Goal: Navigation & Orientation: Find specific page/section

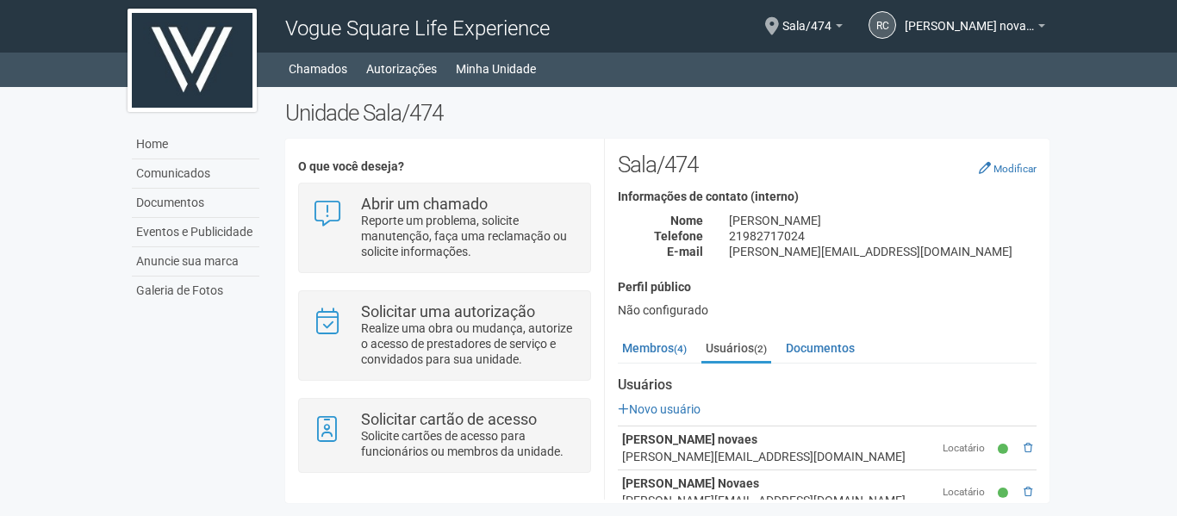
scroll to position [35, 0]
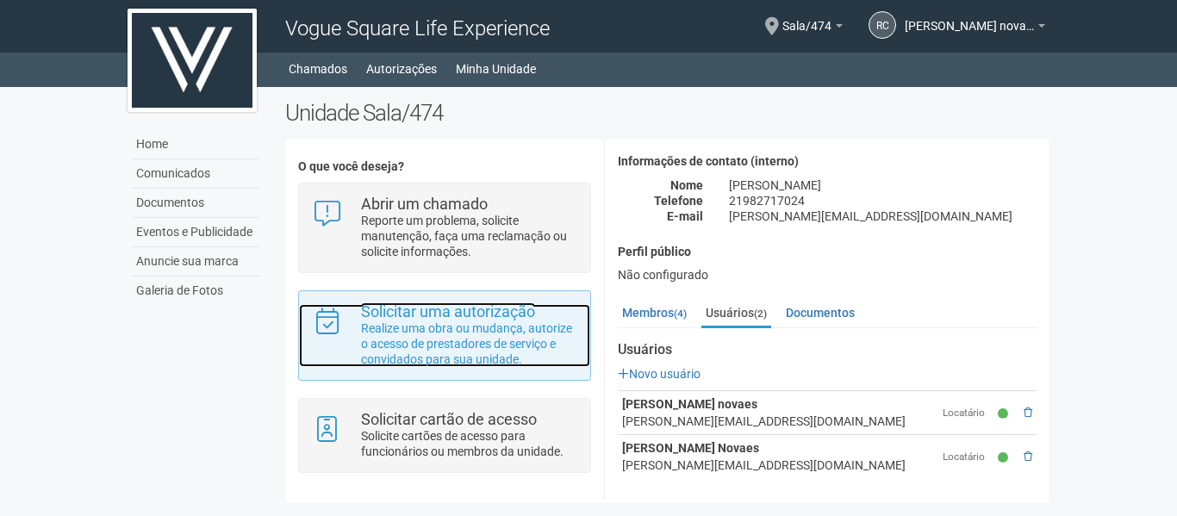
click at [434, 331] on p "Realize uma obra ou mudança, autorize o acesso de prestadores de serviço e conv…" at bounding box center [469, 343] width 216 height 47
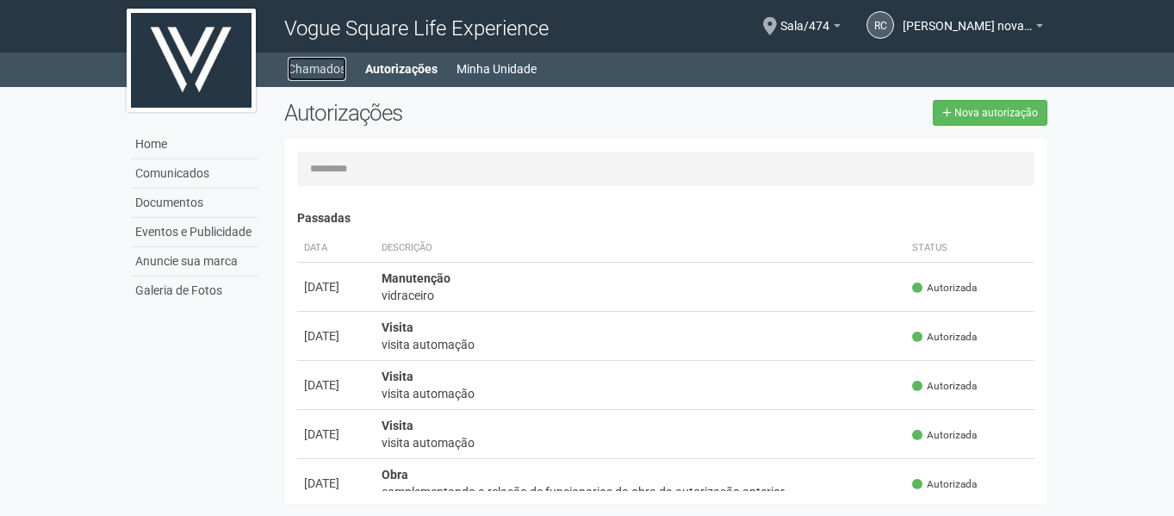
click at [314, 66] on link "Chamados" at bounding box center [317, 69] width 59 height 24
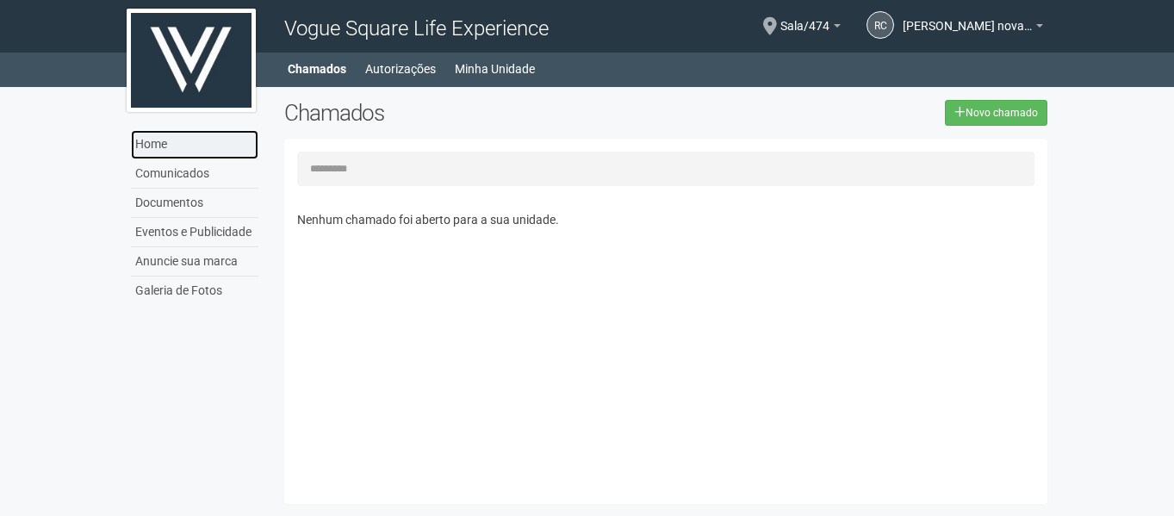
click at [153, 143] on link "Home" at bounding box center [194, 144] width 127 height 29
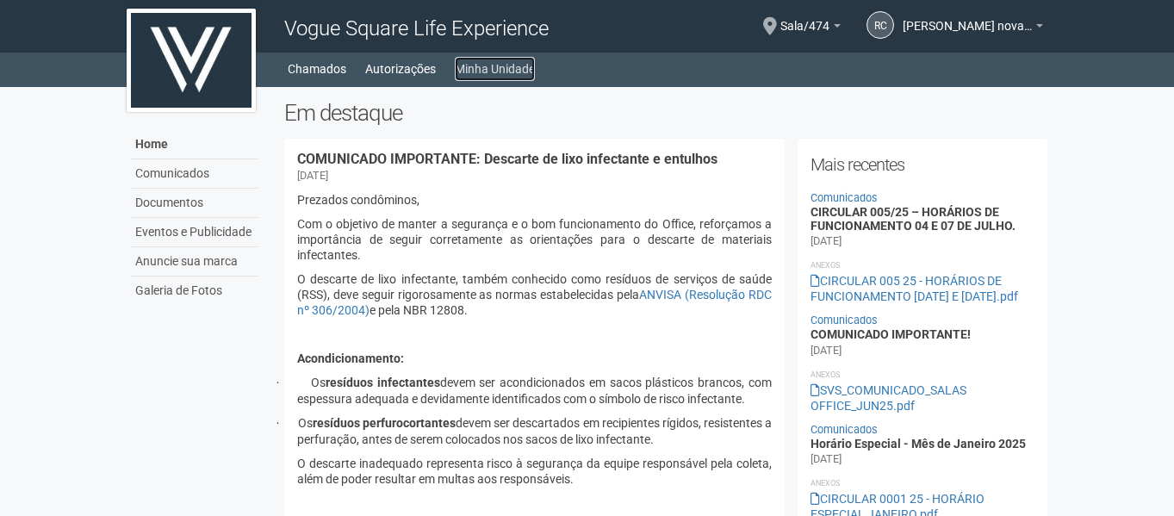
click at [507, 61] on link "Minha Unidade" at bounding box center [495, 69] width 80 height 24
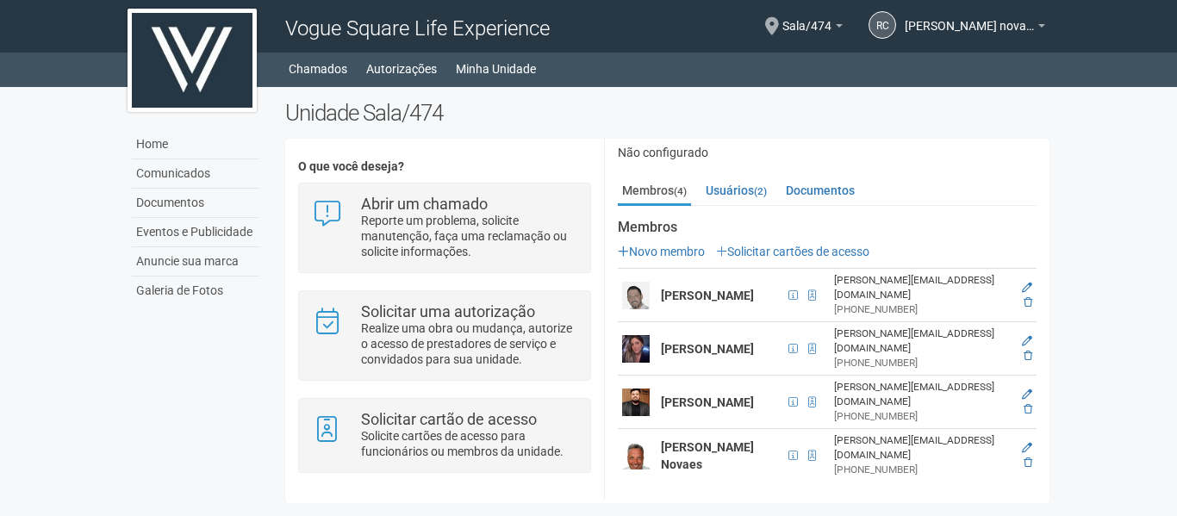
scroll to position [172, 0]
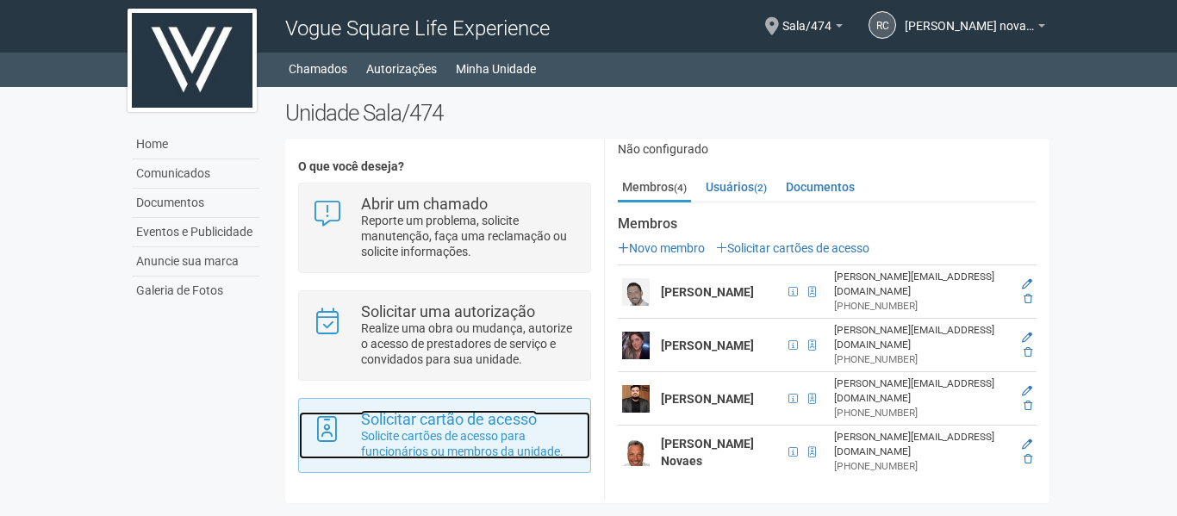
click at [488, 455] on p "Solicite cartões de acesso para funcionários ou membros da unidade." at bounding box center [469, 443] width 216 height 31
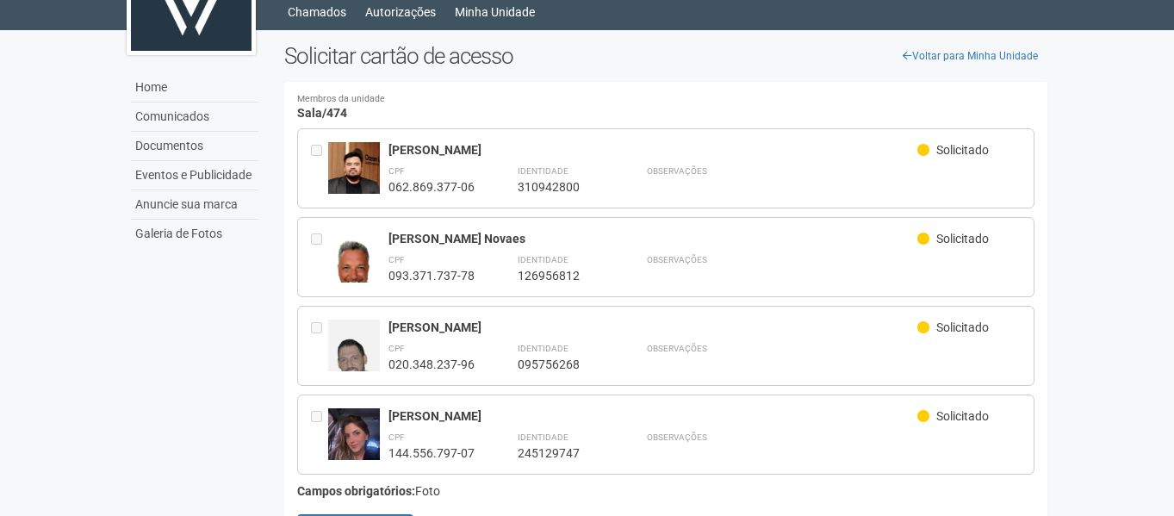
scroll to position [86, 0]
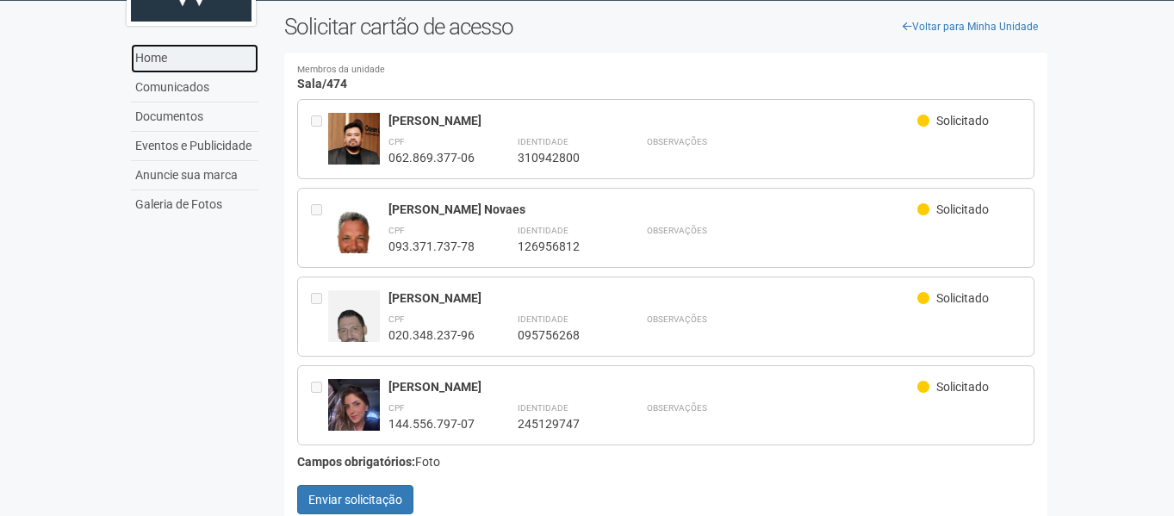
click at [165, 57] on link "Home" at bounding box center [194, 58] width 127 height 29
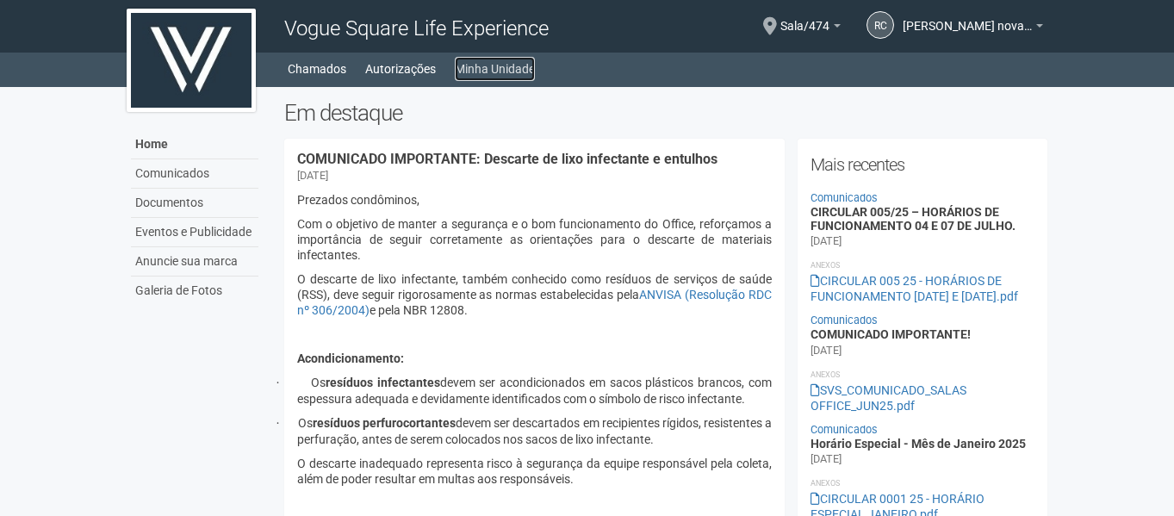
click at [488, 69] on link "Minha Unidade" at bounding box center [495, 69] width 80 height 24
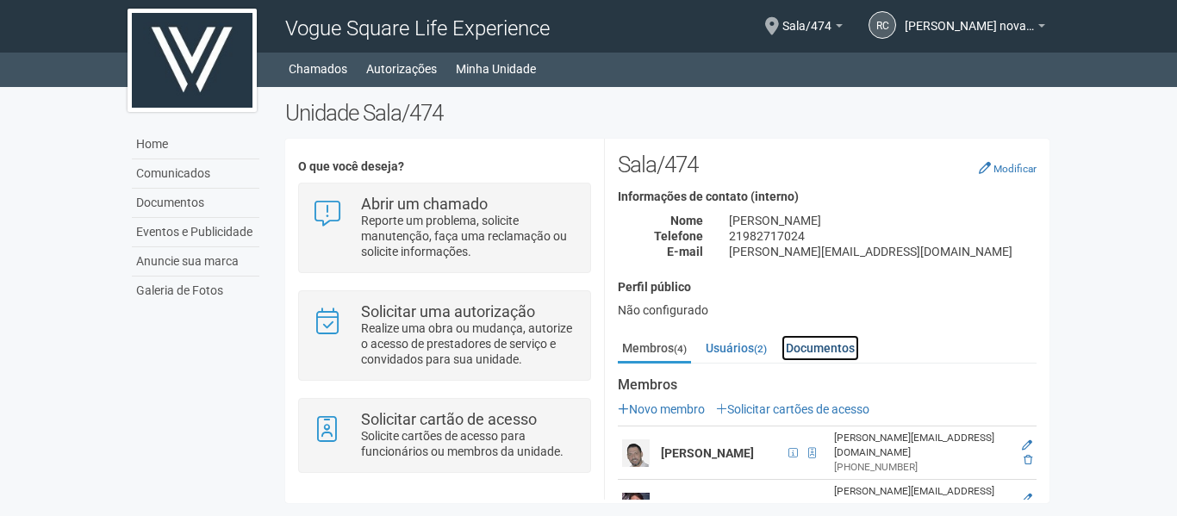
click at [840, 348] on link "Documentos" at bounding box center [820, 348] width 78 height 26
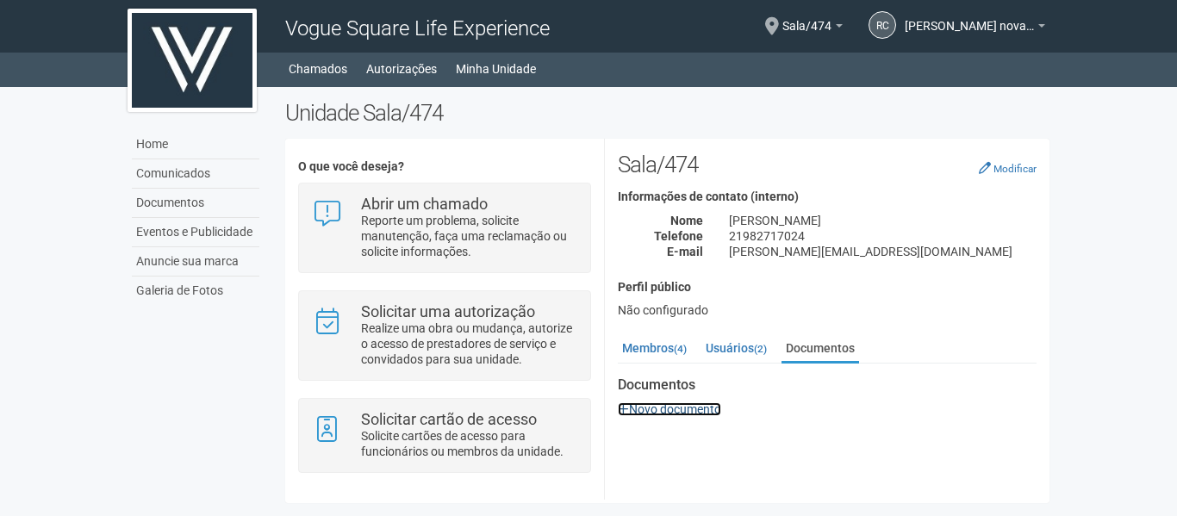
click at [661, 407] on link "Novo documento" at bounding box center [669, 409] width 103 height 14
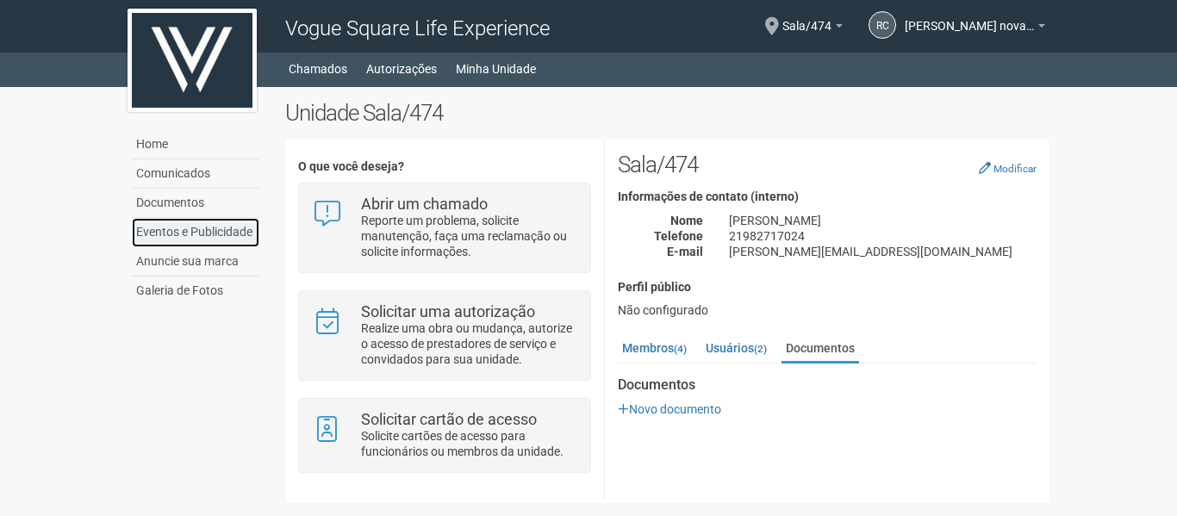
click at [188, 224] on link "Eventos e Publicidade" at bounding box center [195, 232] width 127 height 29
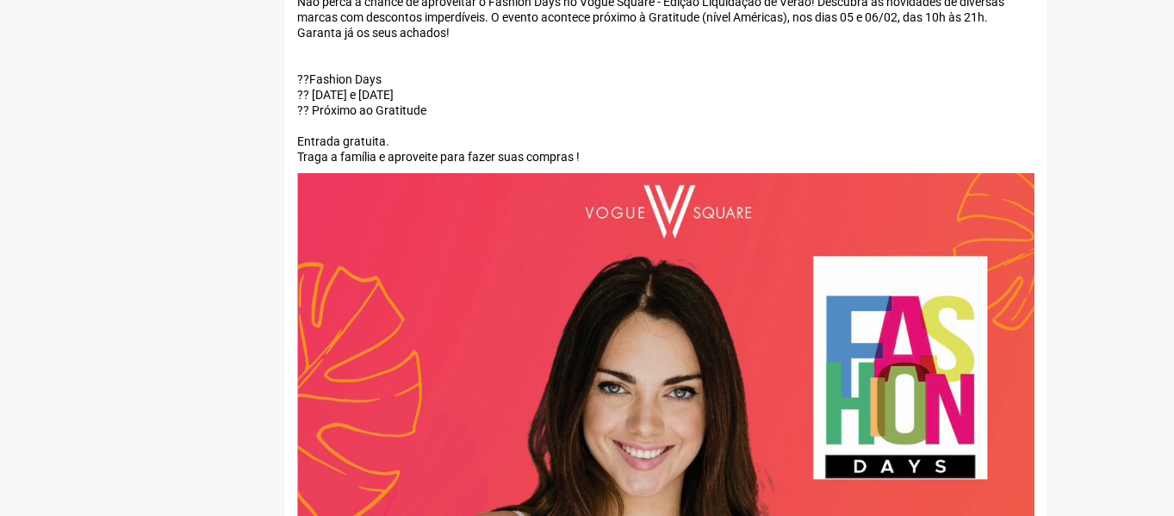
scroll to position [3187, 0]
